Goal: Complete application form

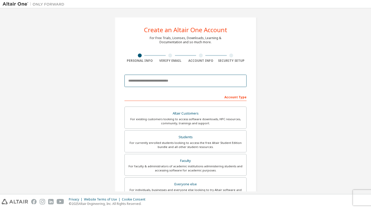
click at [135, 84] on input "email" at bounding box center [185, 81] width 122 height 12
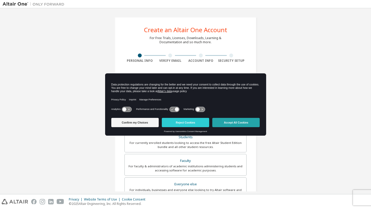
click at [236, 121] on button "Accept All Cookies" at bounding box center [235, 122] width 47 height 9
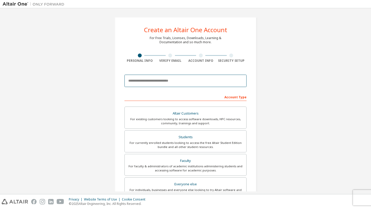
click at [188, 84] on input "email" at bounding box center [185, 81] width 122 height 12
click at [143, 82] on input "**********" at bounding box center [185, 81] width 122 height 12
type input "**********"
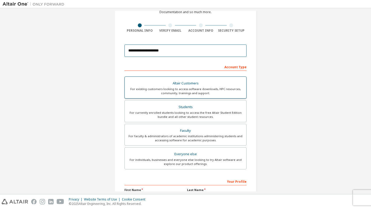
scroll to position [32, 0]
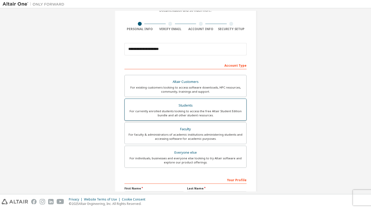
click at [176, 117] on div "For currently enrolled students looking to access the free Altair Student Editi…" at bounding box center [185, 113] width 115 height 8
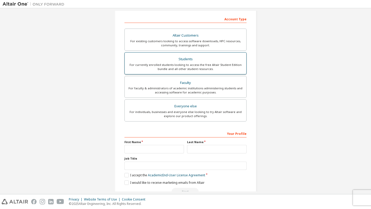
scroll to position [92, 0]
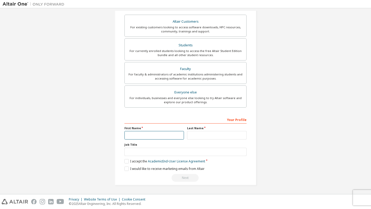
click at [146, 136] on input "text" at bounding box center [153, 135] width 59 height 8
type input "*****"
click at [200, 134] on input "text" at bounding box center [216, 135] width 59 height 8
type input "**********"
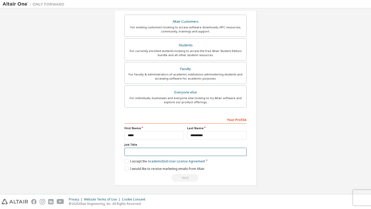
click at [199, 150] on input "text" at bounding box center [185, 152] width 122 height 8
click at [158, 160] on link "Academic End-User License Agreement" at bounding box center [176, 161] width 57 height 4
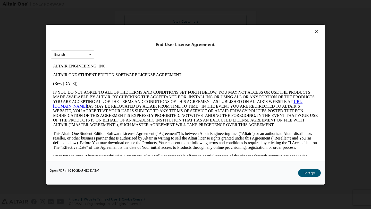
scroll to position [0, 0]
click at [313, 34] on div at bounding box center [185, 32] width 269 height 7
click at [314, 32] on icon at bounding box center [316, 31] width 5 height 5
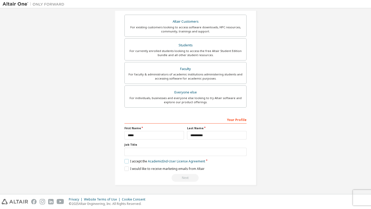
click at [126, 160] on label "I accept the Academic End-User License Agreement" at bounding box center [164, 161] width 81 height 4
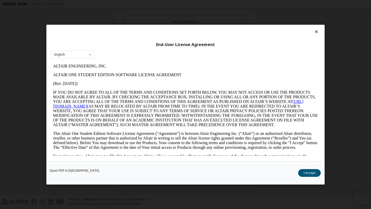
click at [311, 34] on div at bounding box center [185, 32] width 269 height 7
click at [314, 31] on icon at bounding box center [316, 31] width 5 height 5
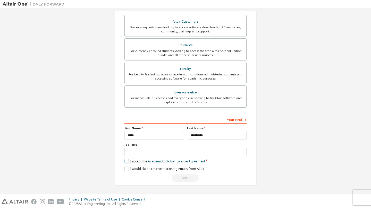
click at [124, 161] on label "I accept the Academic End-User License Agreement" at bounding box center [164, 161] width 81 height 4
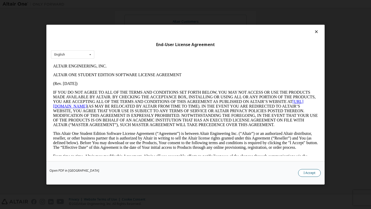
click at [310, 173] on button "I Accept" at bounding box center [309, 173] width 23 height 8
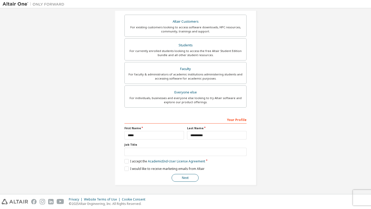
click at [188, 176] on button "Next" at bounding box center [185, 178] width 27 height 8
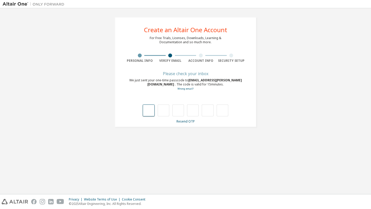
type input "*"
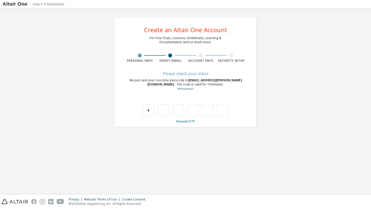
type input "*"
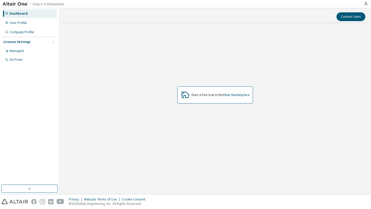
click at [15, 4] on img at bounding box center [35, 4] width 64 height 5
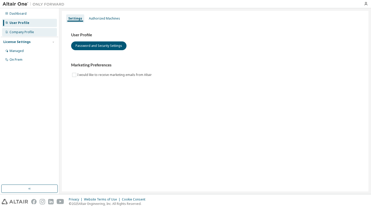
click at [29, 32] on div "Company Profile" at bounding box center [22, 32] width 24 height 4
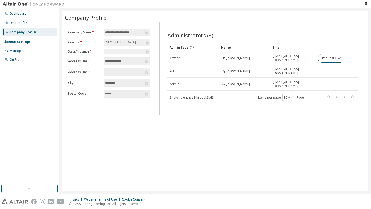
click at [15, 5] on img at bounding box center [35, 4] width 64 height 5
